Goal: Information Seeking & Learning: Learn about a topic

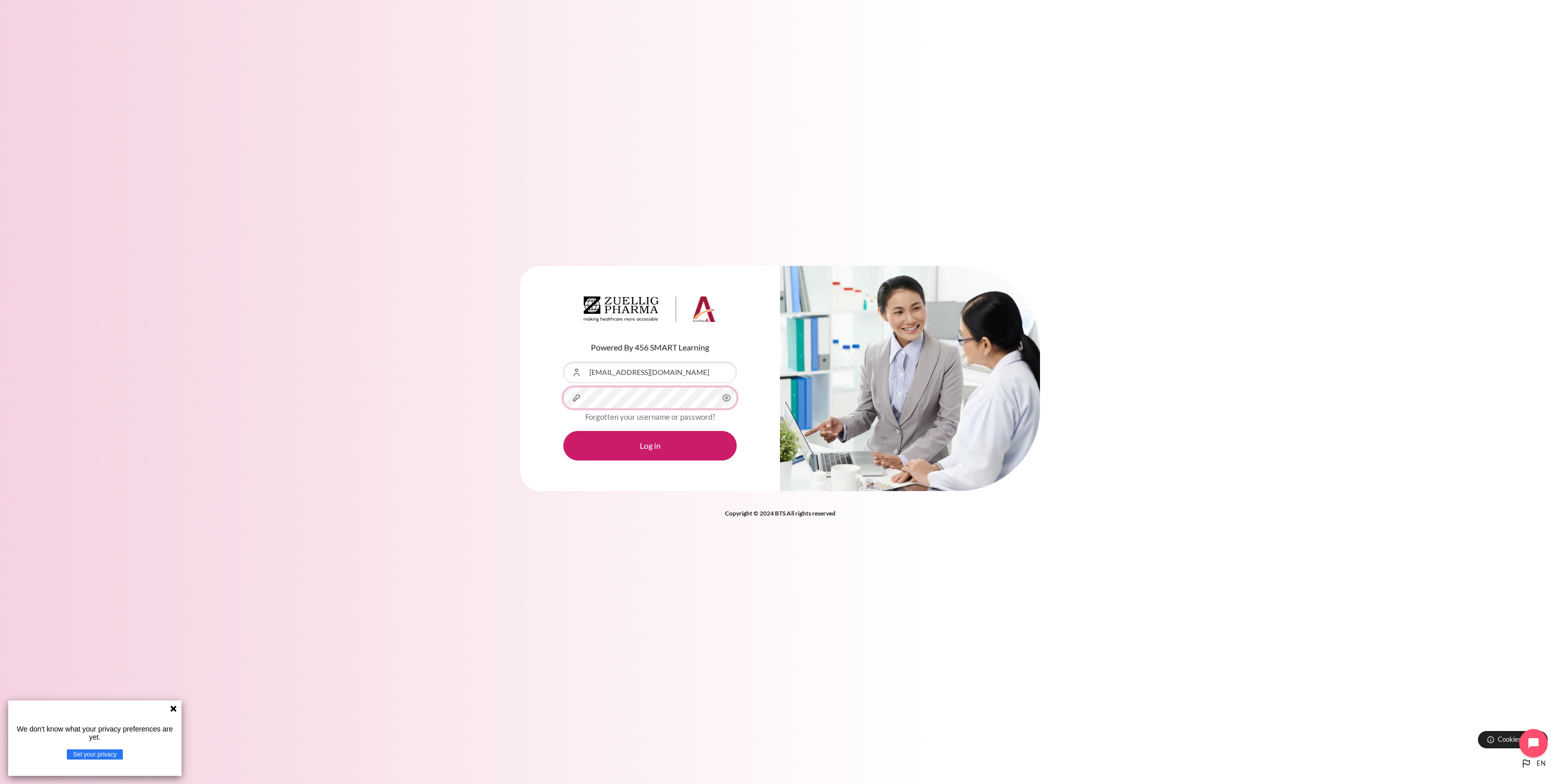
click at [564, 431] on button "Log in" at bounding box center [650, 446] width 174 height 30
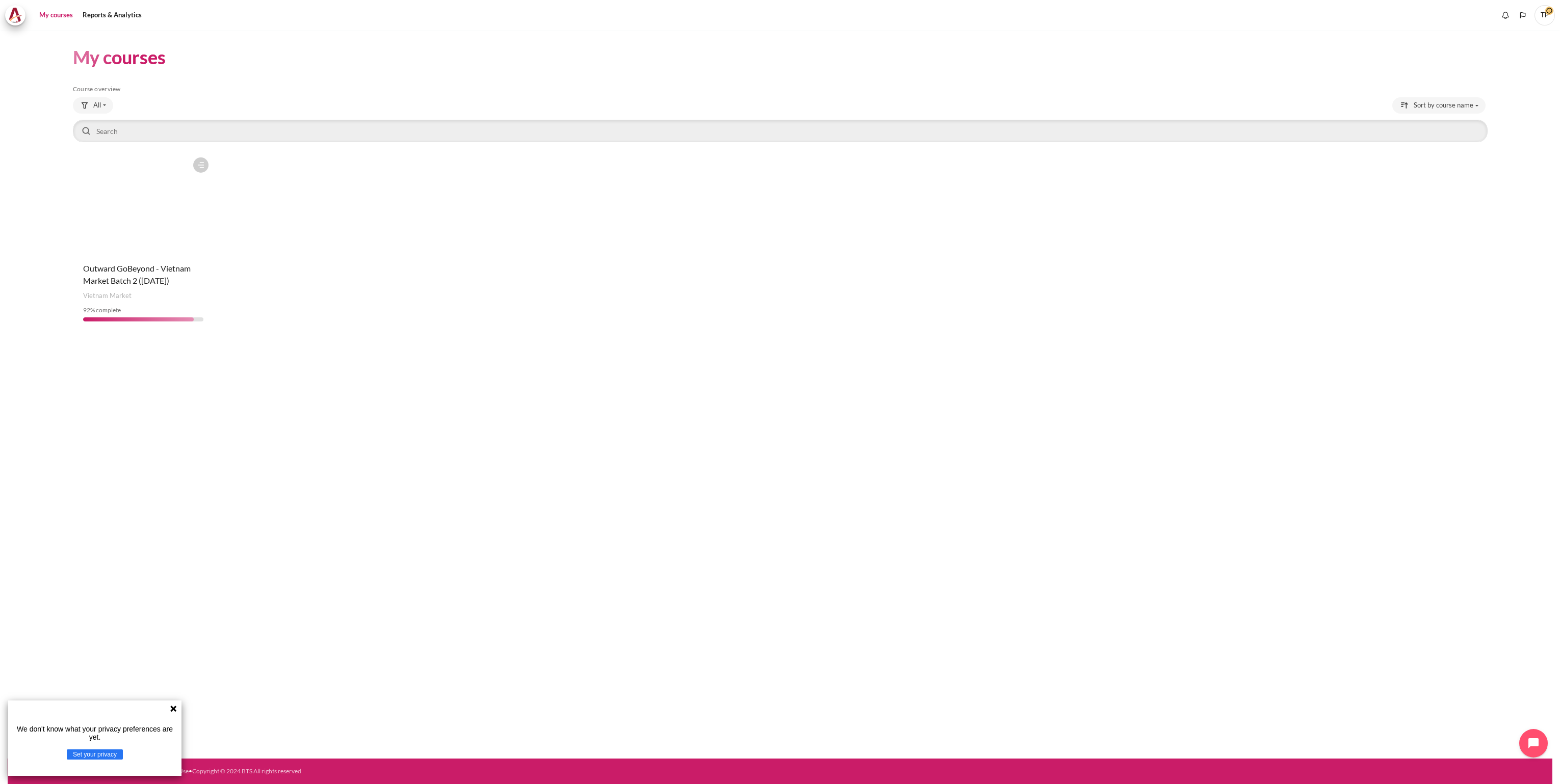
click at [158, 189] on figure "Content" at bounding box center [143, 203] width 141 height 102
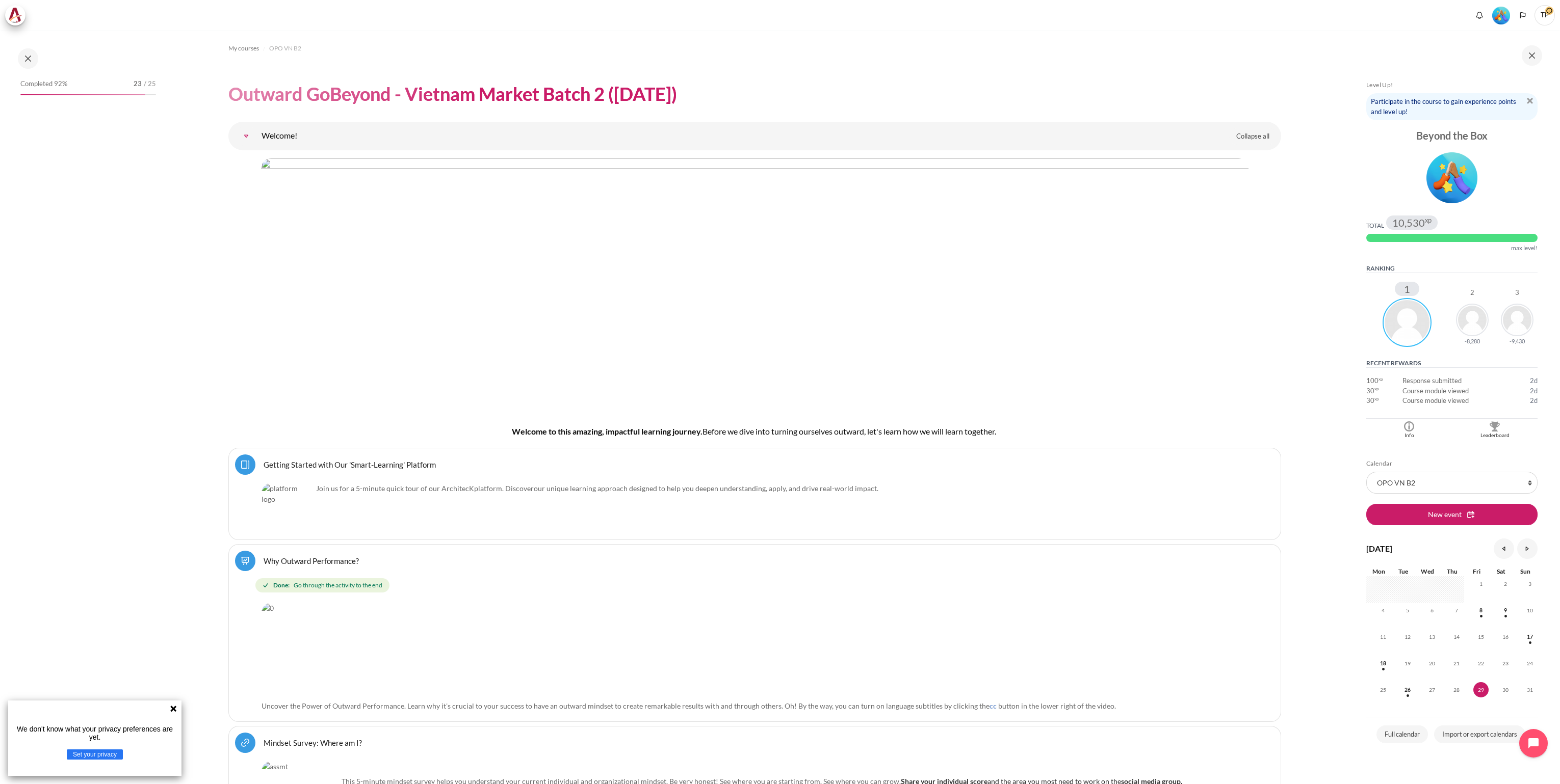
click at [1424, 391] on td "Course module viewed" at bounding box center [1460, 391] width 115 height 10
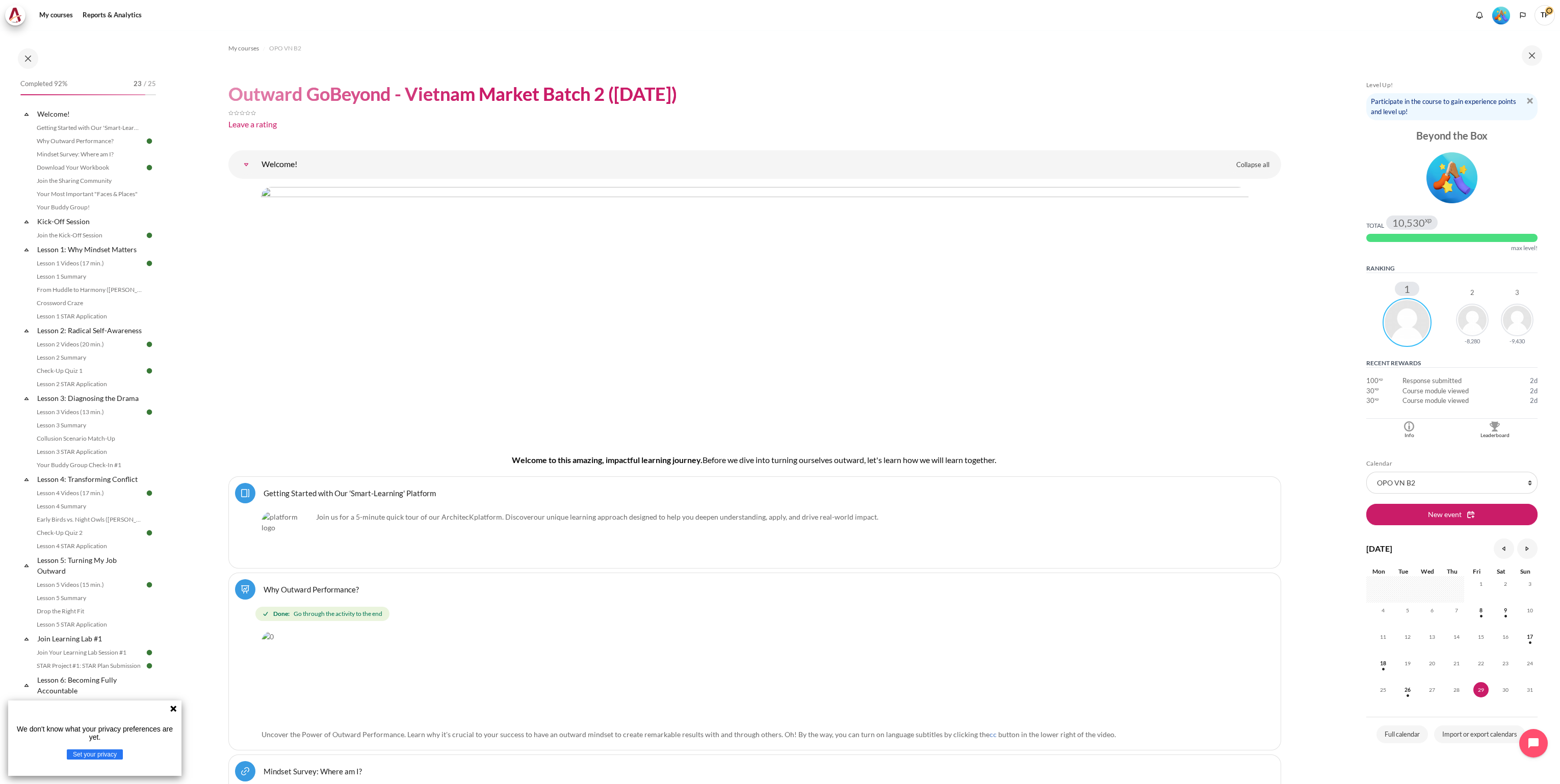
click at [175, 711] on icon at bounding box center [174, 708] width 6 height 6
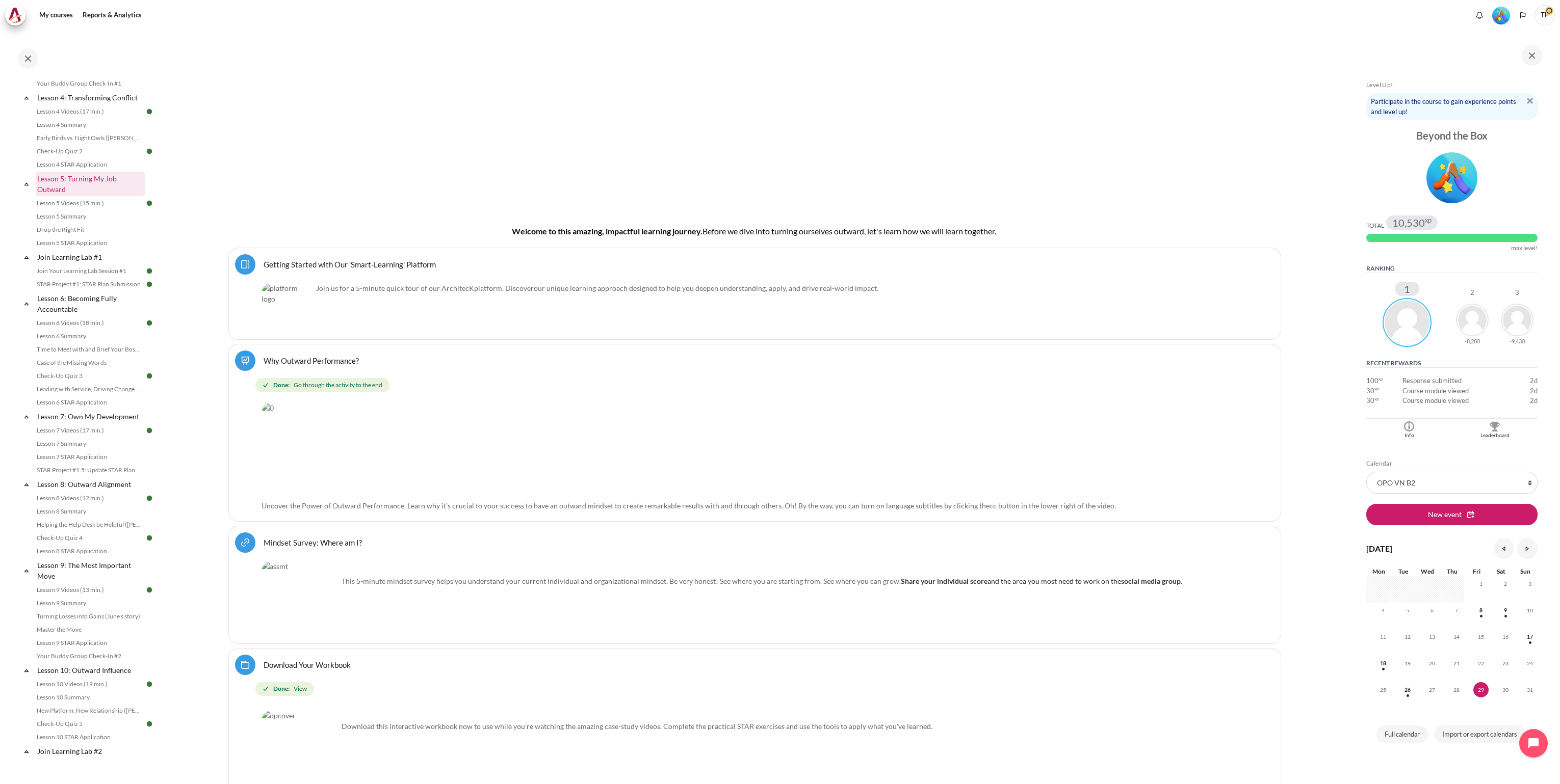
scroll to position [687, 0]
click at [87, 548] on link "STAR Project Submission" at bounding box center [89, 542] width 111 height 12
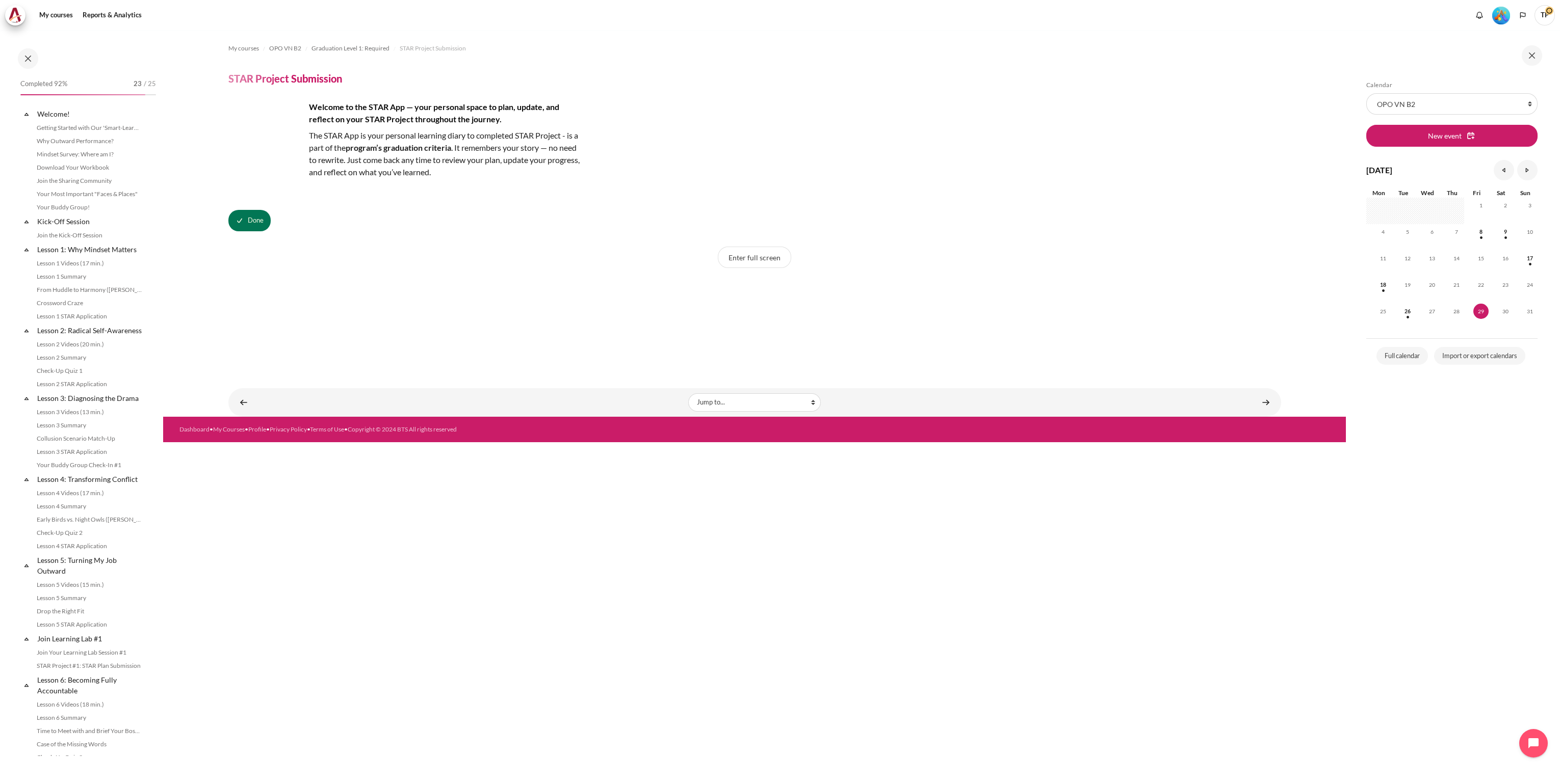
scroll to position [800, 0]
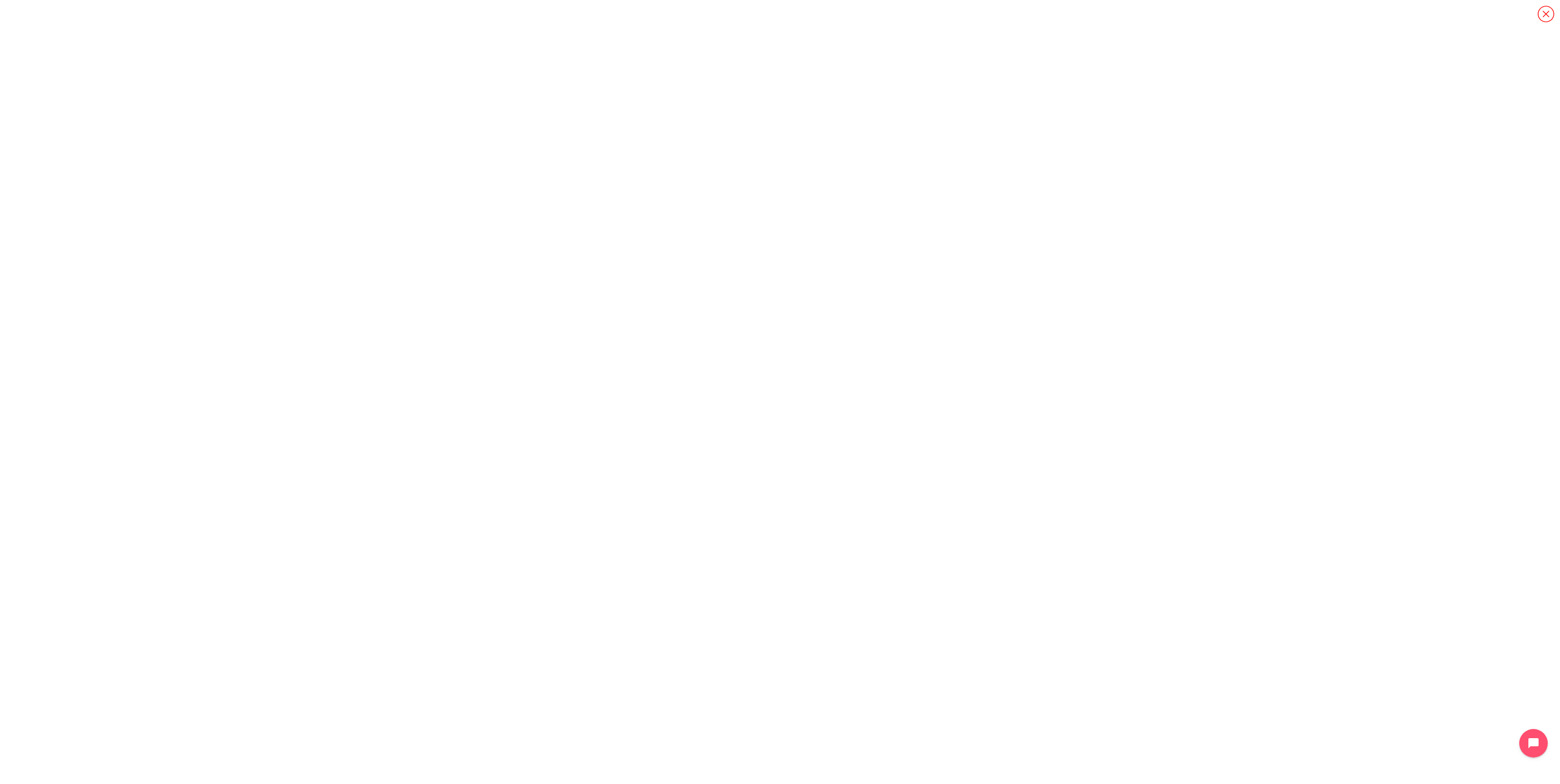
click at [1550, 14] on icon "Content" at bounding box center [1547, 14] width 18 height 18
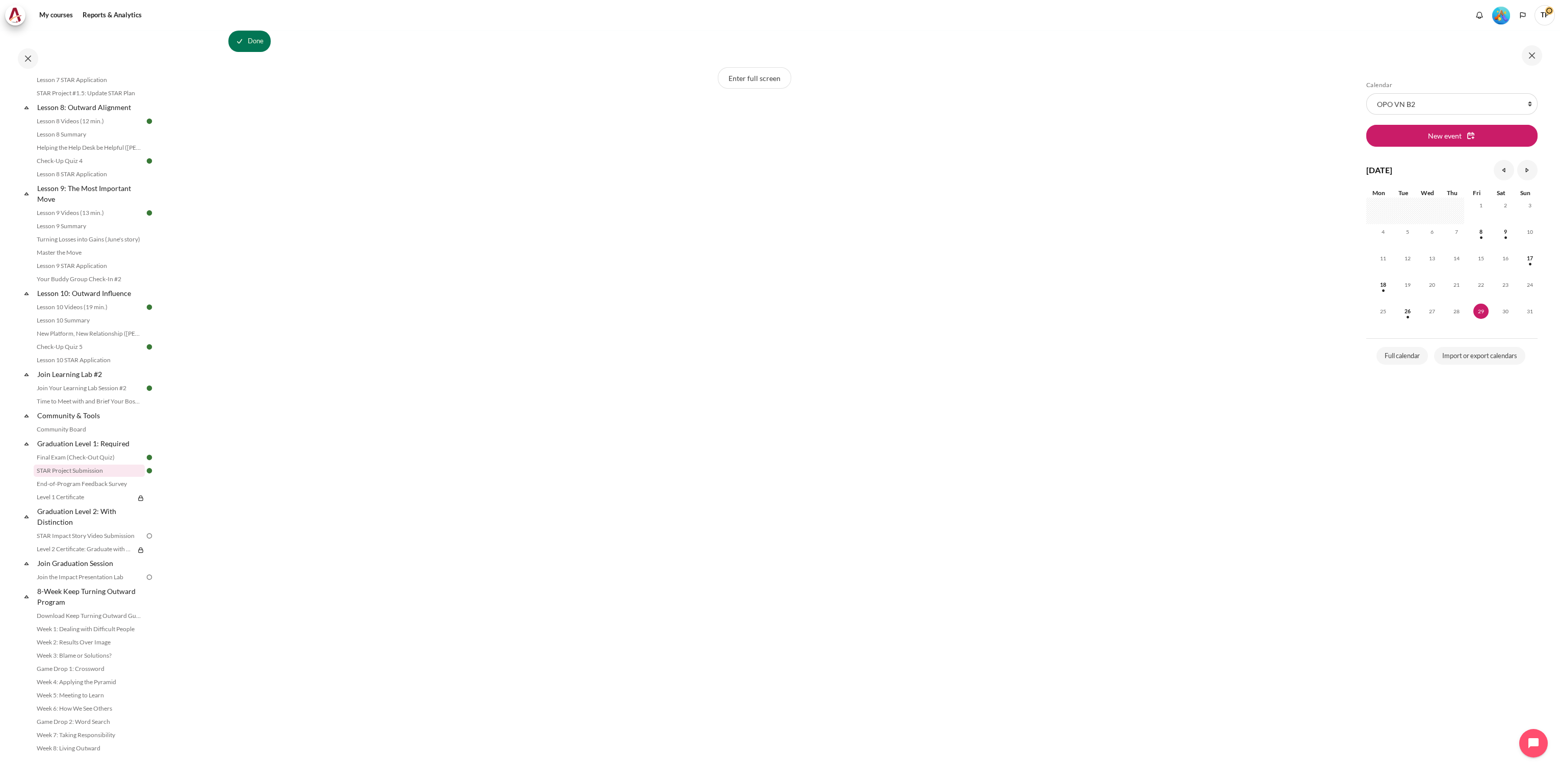
scroll to position [306, 0]
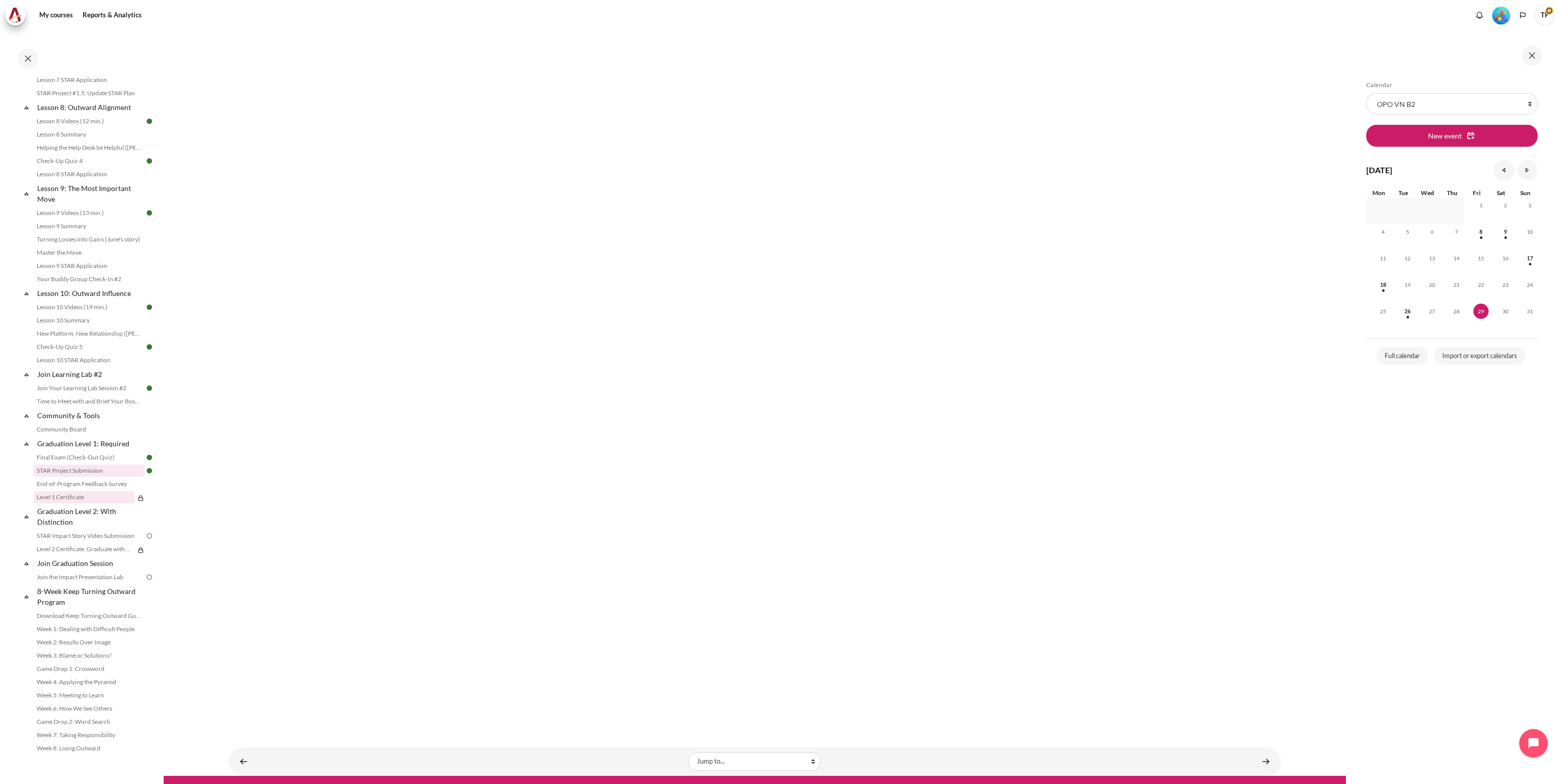
drag, startPoint x: 54, startPoint y: 499, endPoint x: 116, endPoint y: 499, distance: 62.0
click at [54, 499] on link "Level 1 Certificate" at bounding box center [84, 497] width 101 height 12
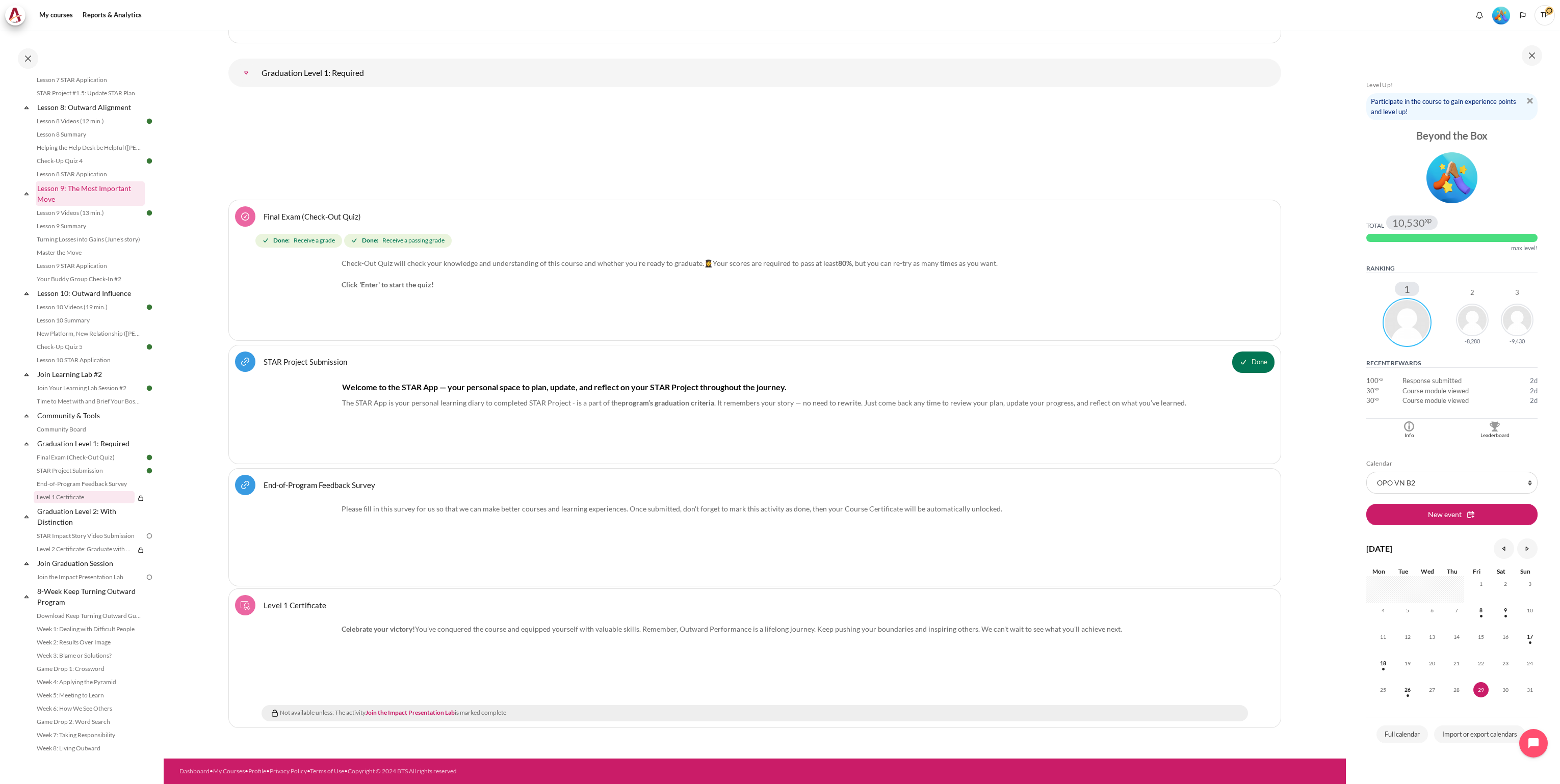
scroll to position [687, 0]
click at [89, 613] on link "STAR Impact Story Video Submission" at bounding box center [89, 607] width 111 height 12
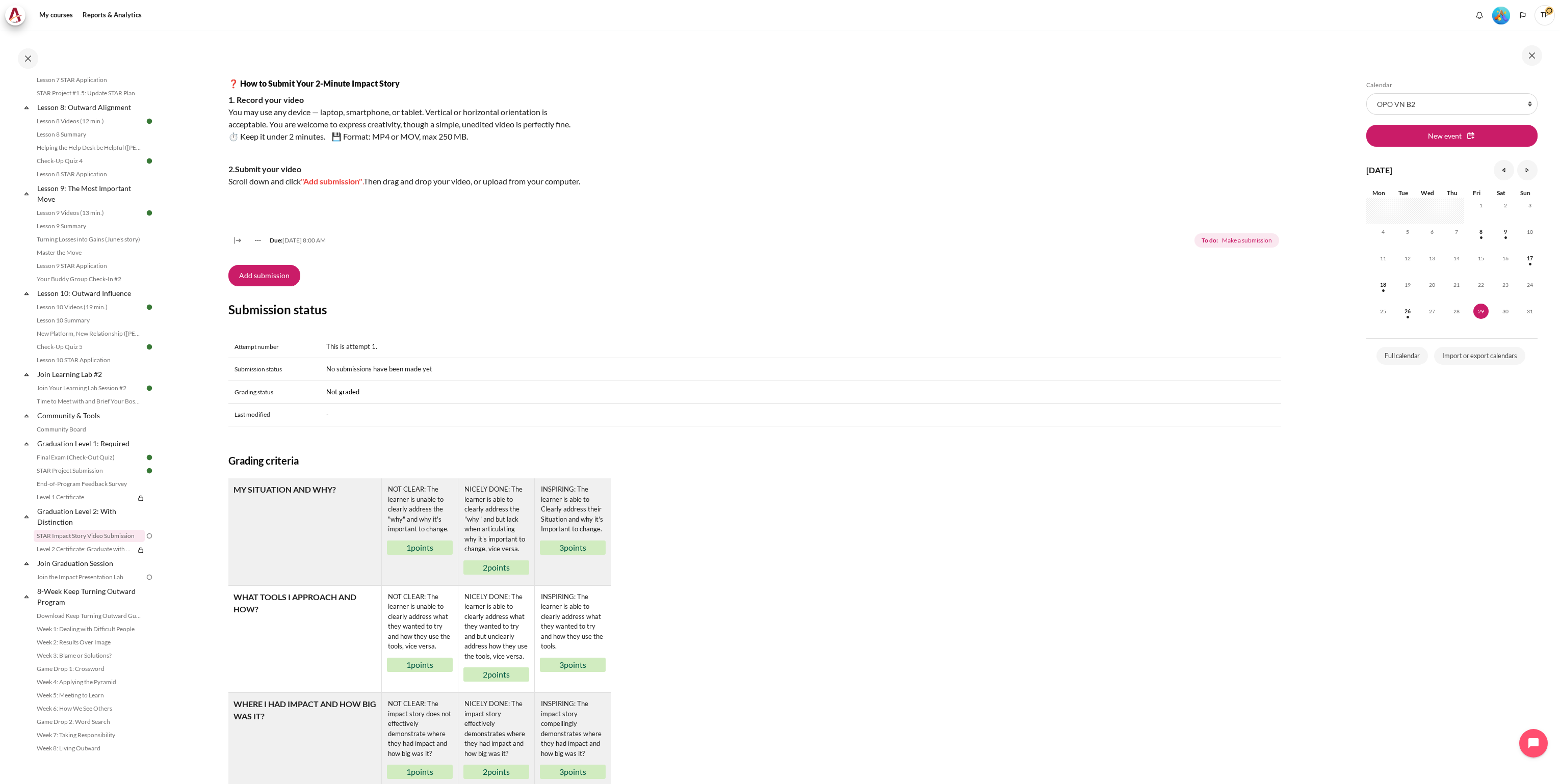
scroll to position [295, 0]
